Goal: Obtain resource: Download file/media

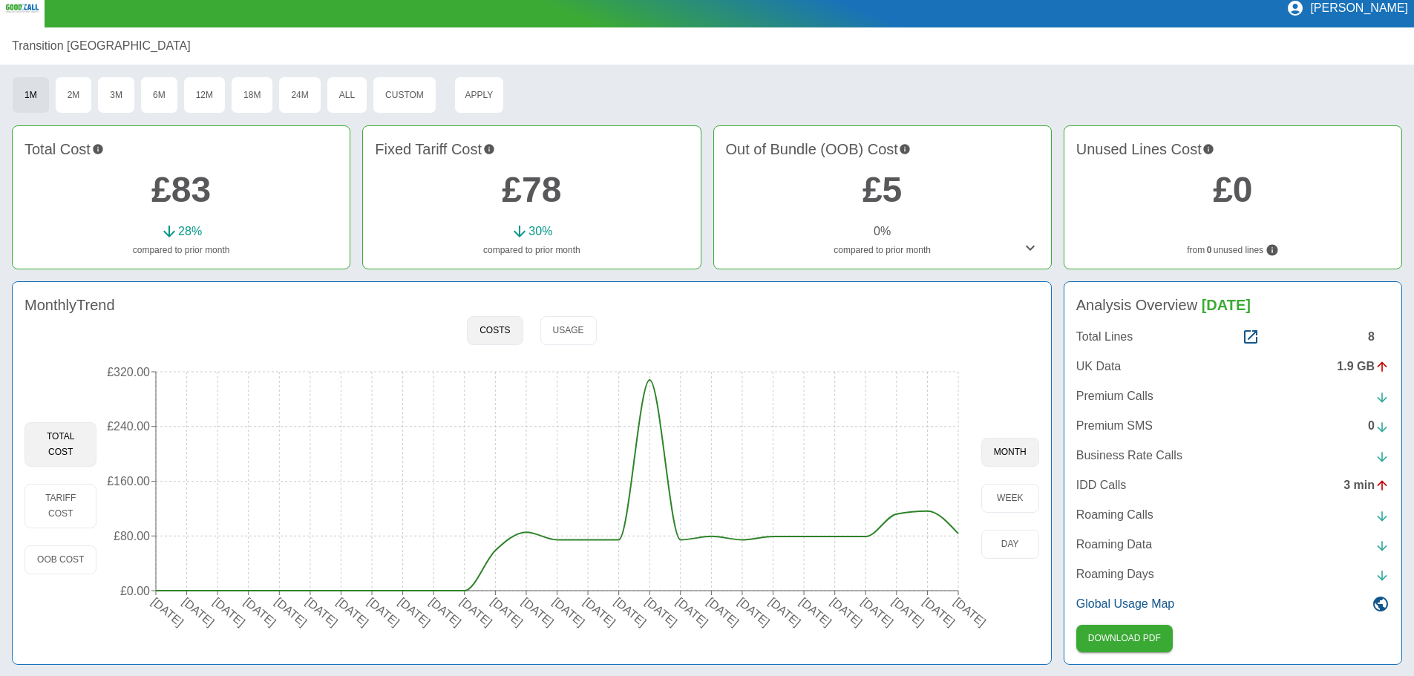
scroll to position [14, 0]
click at [797, 621] on tspan "[DATE]" at bounding box center [785, 611] width 37 height 33
click at [856, 617] on tspan "[DATE]" at bounding box center [846, 611] width 37 height 33
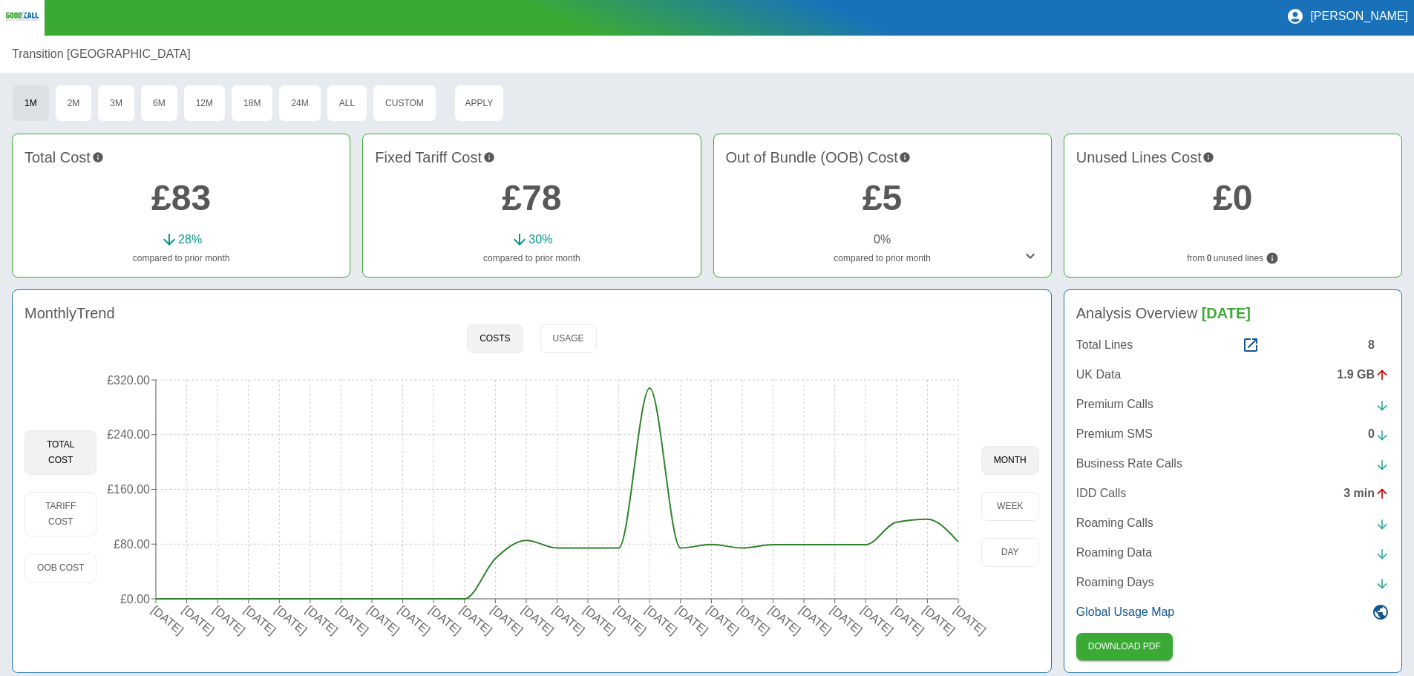
scroll to position [0, 0]
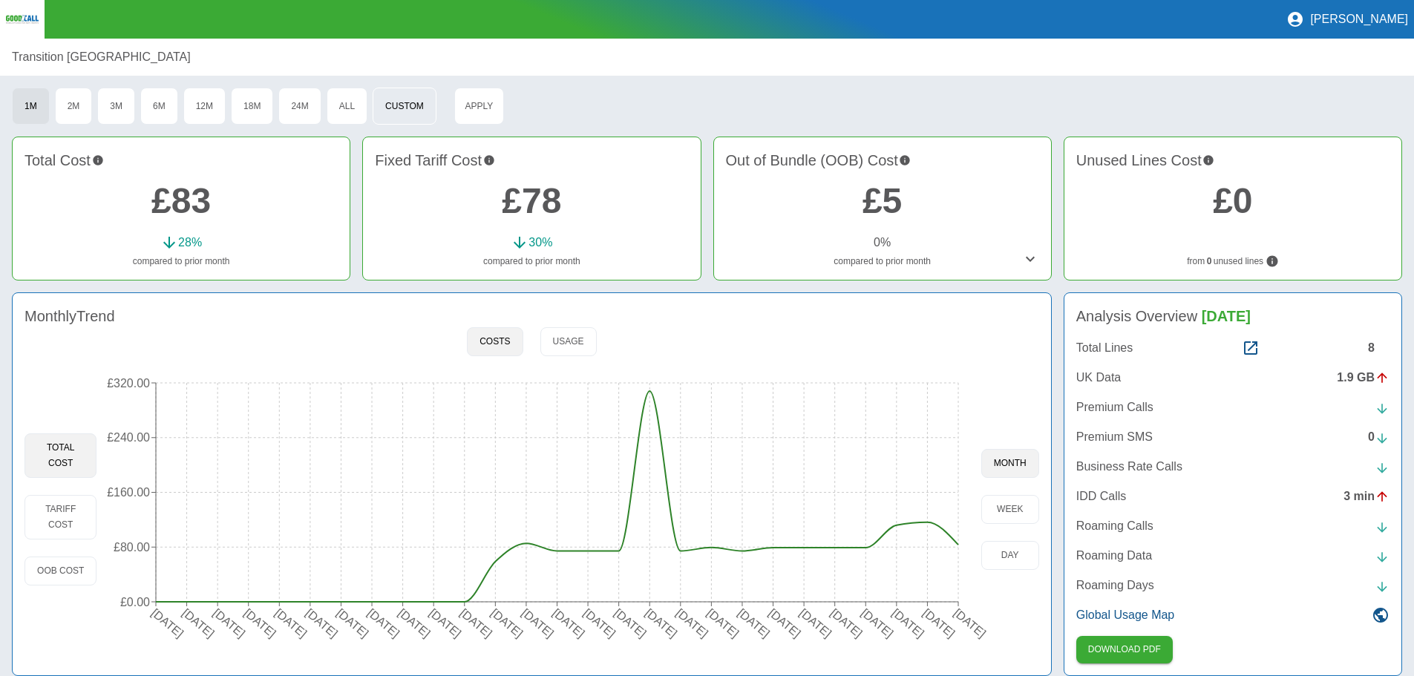
click at [403, 103] on button "Custom" at bounding box center [405, 106] width 64 height 37
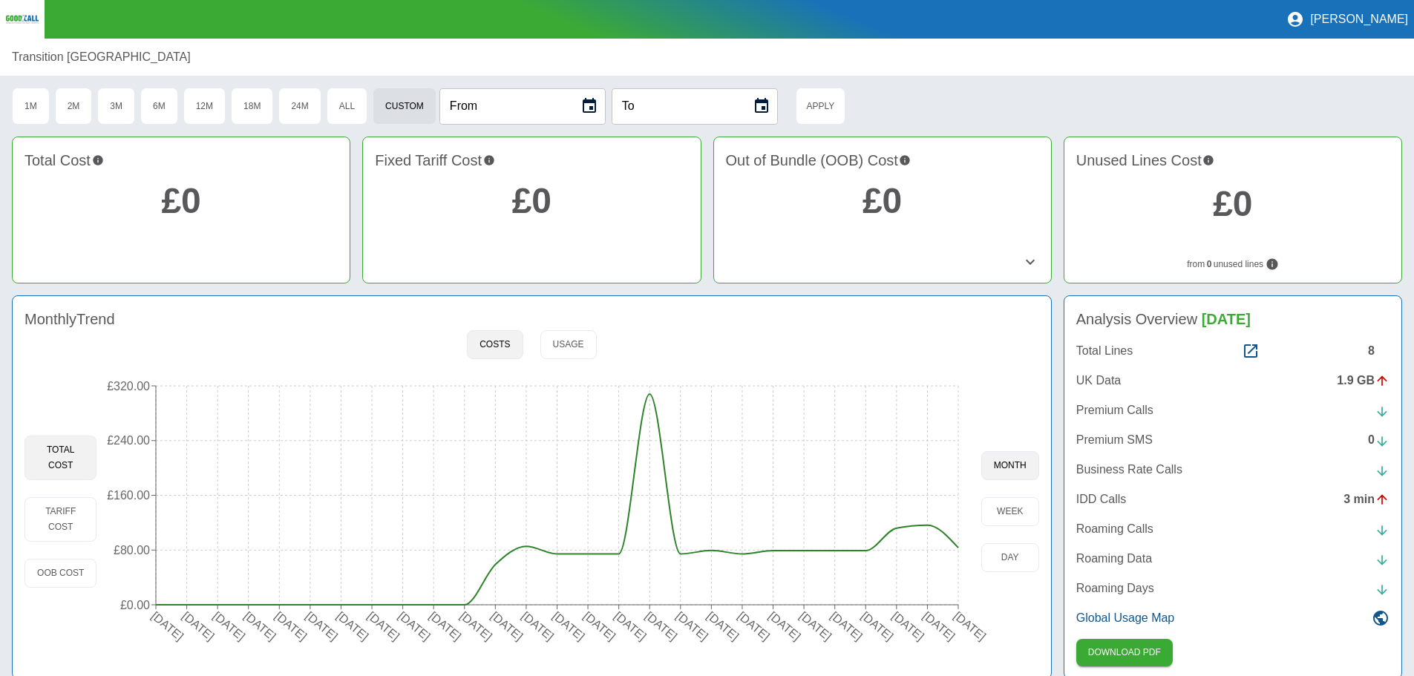
click at [496, 107] on input "From" at bounding box center [503, 106] width 129 height 36
type input "**********"
click at [681, 116] on input "To" at bounding box center [676, 106] width 129 height 36
type input "**********"
click at [988, 104] on div "**********" at bounding box center [707, 106] width 1390 height 37
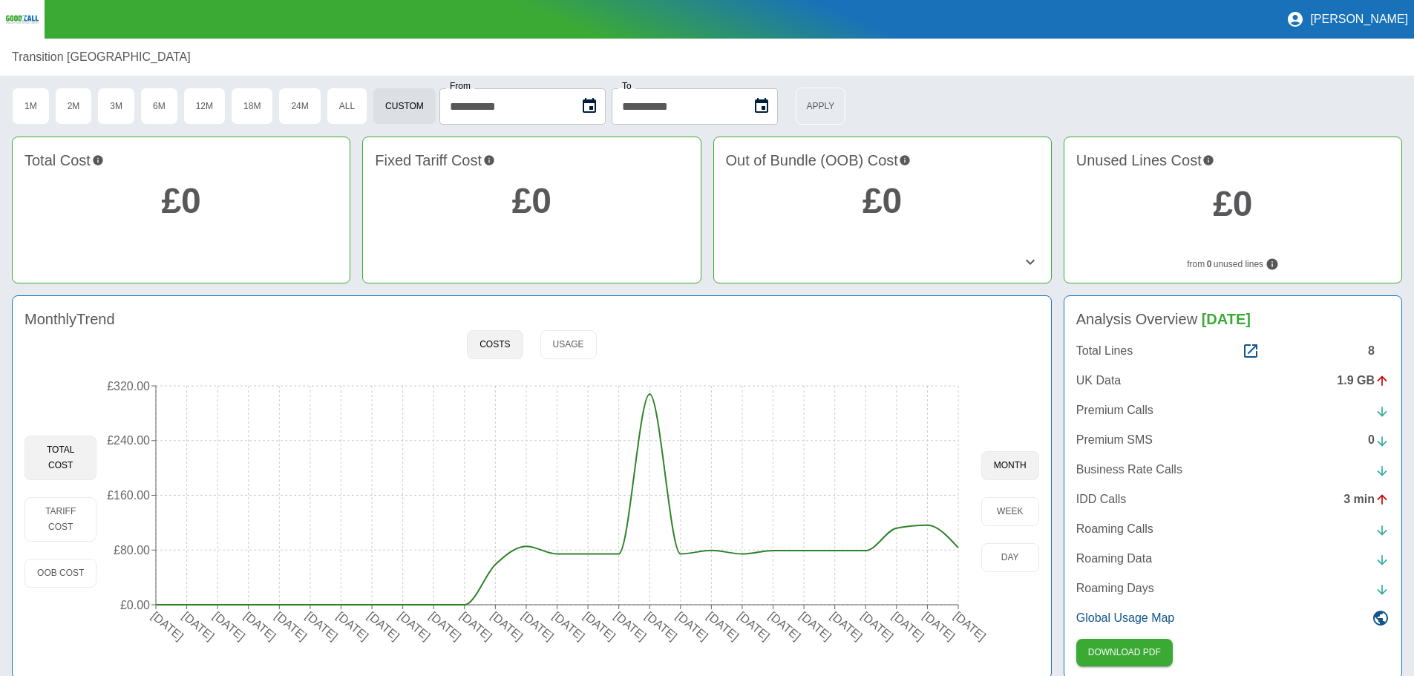
click at [846, 102] on button "Apply" at bounding box center [821, 106] width 50 height 37
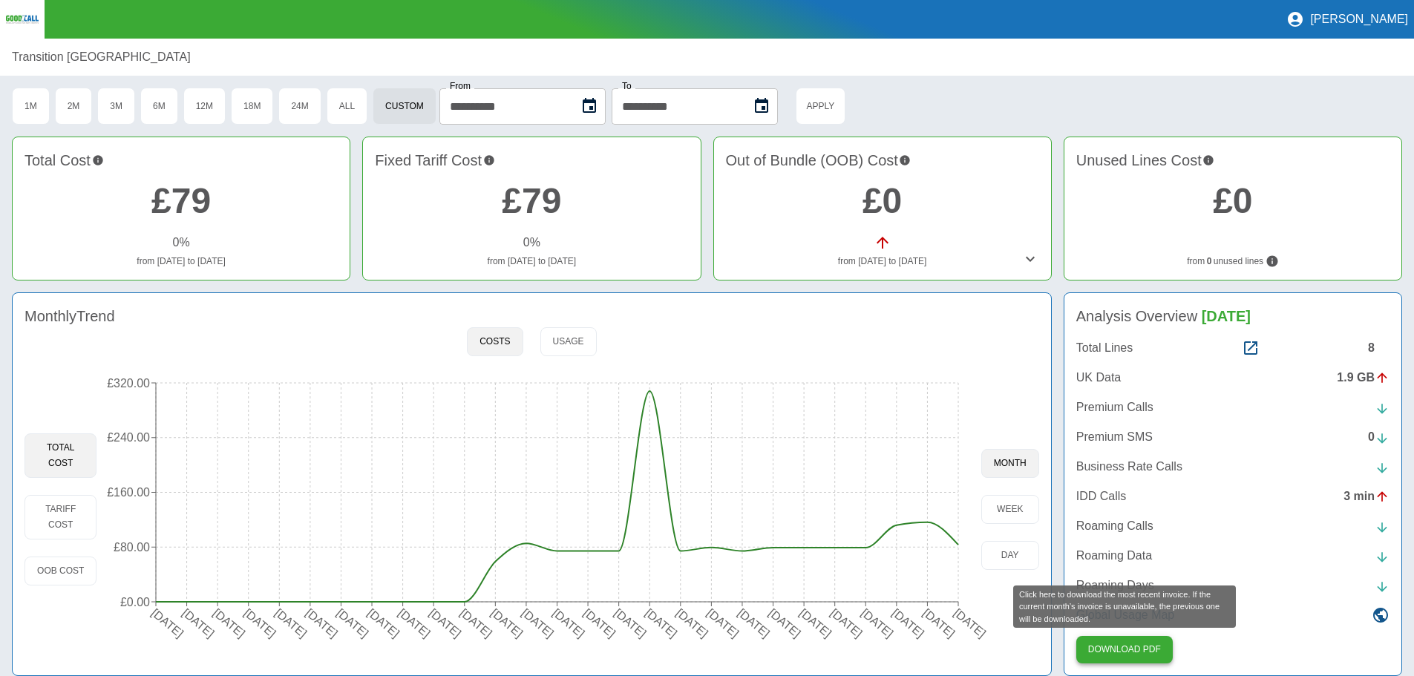
click at [1140, 653] on button "Download PDF" at bounding box center [1124, 649] width 97 height 27
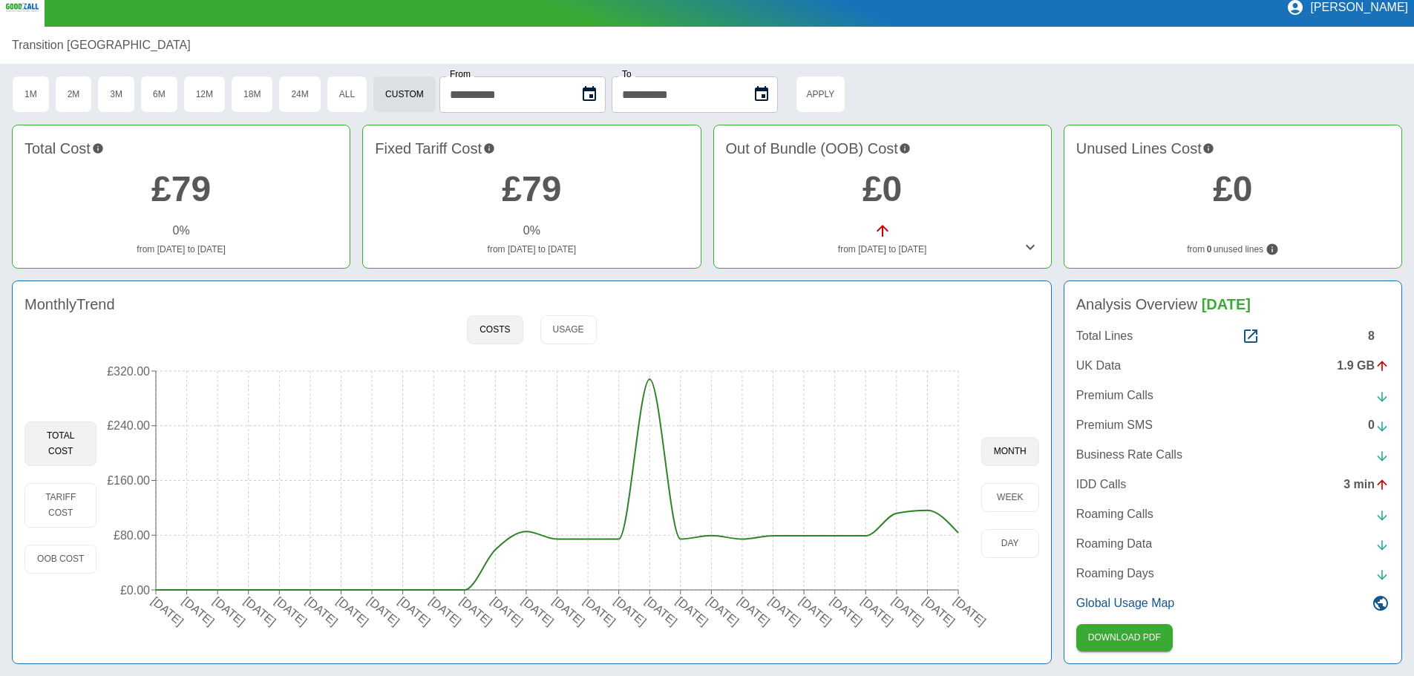
click at [856, 625] on tspan "[DATE]" at bounding box center [846, 611] width 37 height 33
click at [857, 622] on tspan "[DATE]" at bounding box center [846, 611] width 37 height 33
click at [834, 539] on circle at bounding box center [835, 536] width 12 height 12
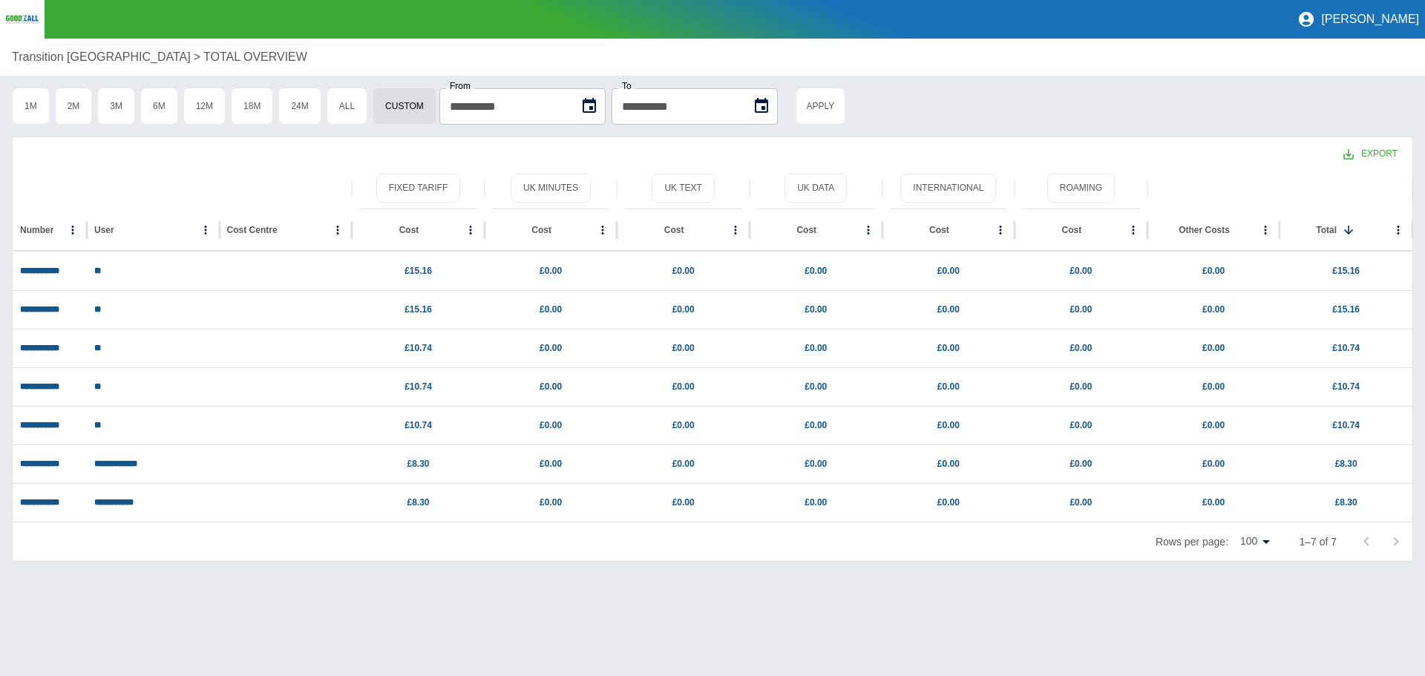
click at [53, 55] on p "Transition [GEOGRAPHIC_DATA]" at bounding box center [101, 57] width 179 height 18
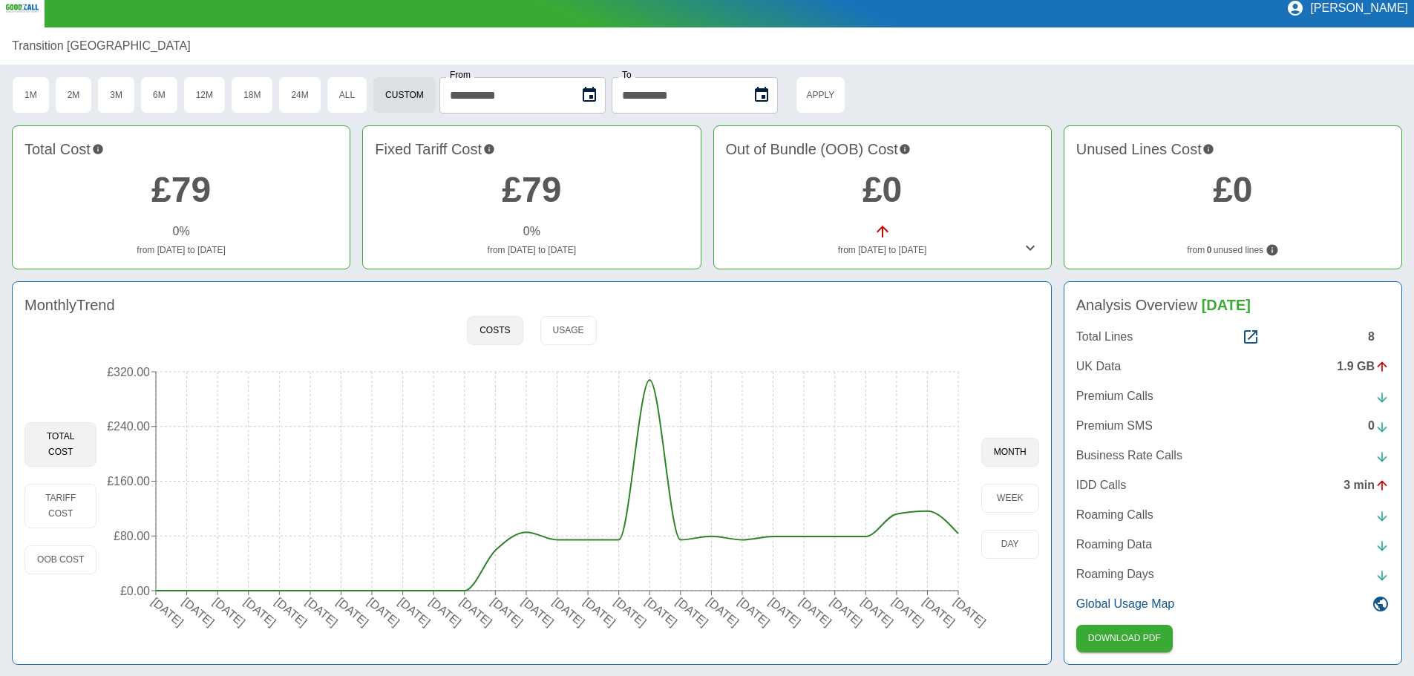
scroll to position [14, 0]
click at [1243, 309] on span "[DATE]" at bounding box center [1226, 304] width 49 height 16
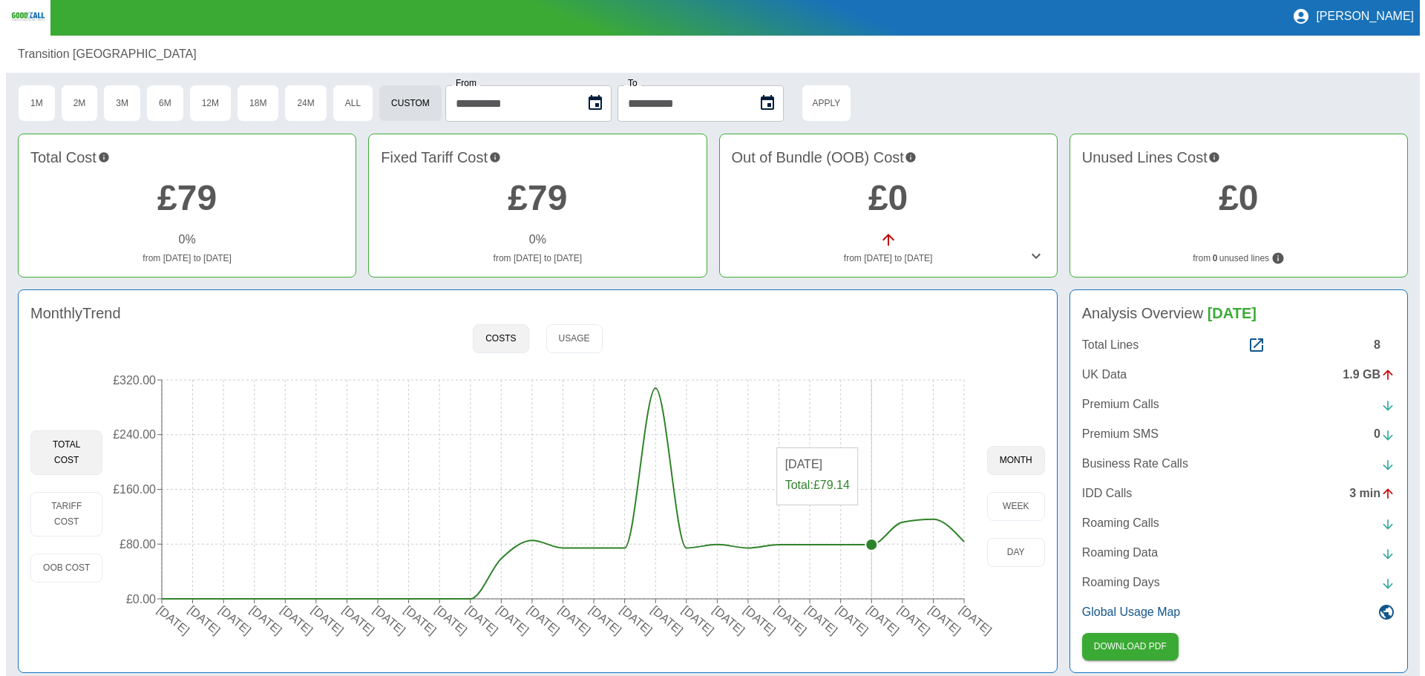
scroll to position [0, 0]
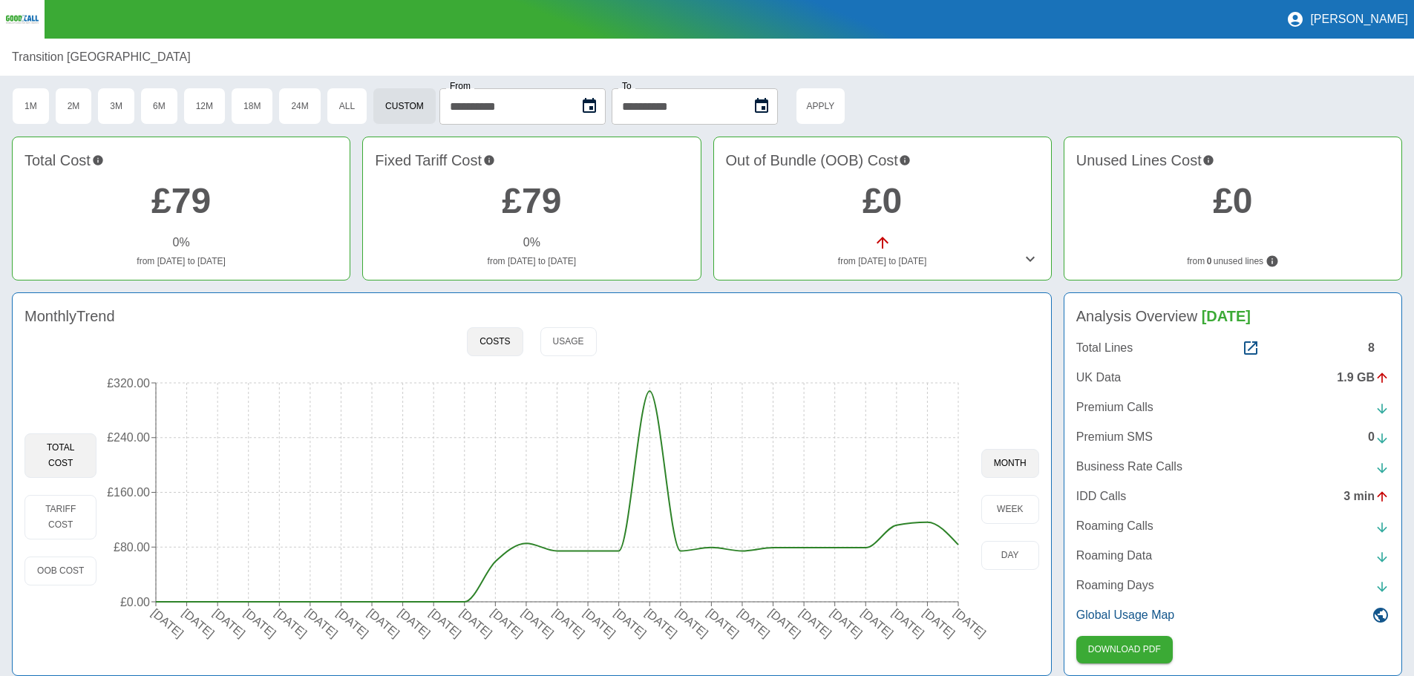
click at [45, 56] on p "Transition [GEOGRAPHIC_DATA]" at bounding box center [101, 57] width 179 height 18
click at [23, 16] on img at bounding box center [22, 19] width 33 height 10
click at [1360, 21] on p "[PERSON_NAME]" at bounding box center [1359, 19] width 98 height 13
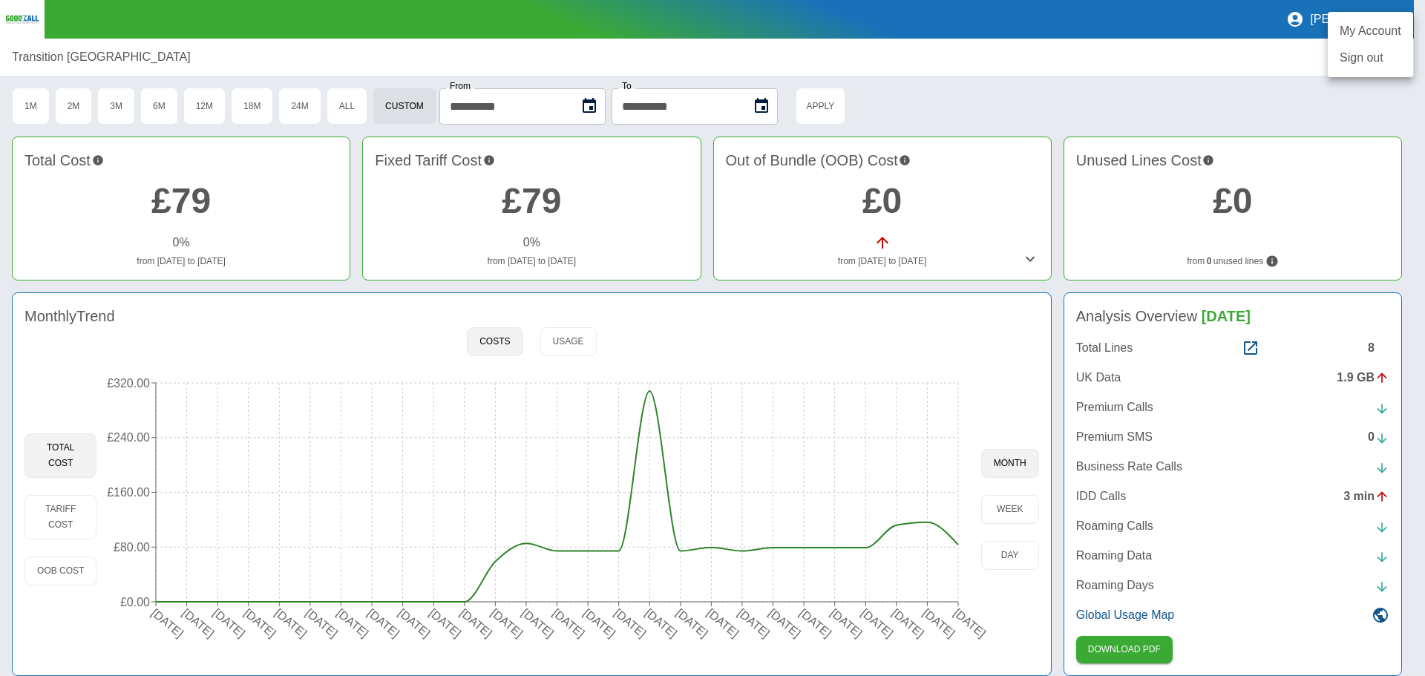
click at [1356, 30] on link "My Account" at bounding box center [1370, 31] width 85 height 27
